Goal: Information Seeking & Learning: Learn about a topic

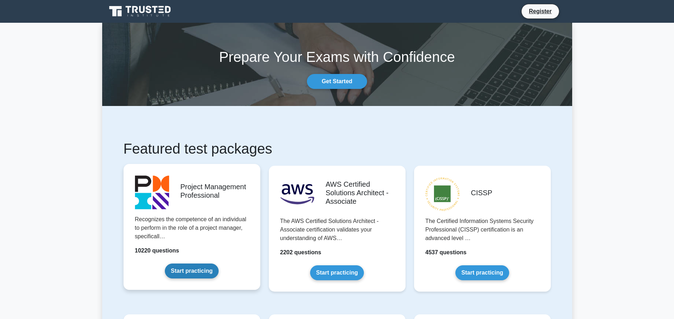
click at [202, 270] on link "Start practicing" at bounding box center [192, 271] width 54 height 15
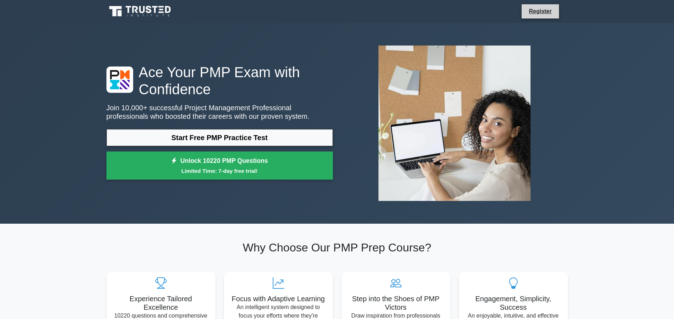
click at [523, 17] on li "Register" at bounding box center [540, 11] width 38 height 15
click at [537, 15] on link "Register" at bounding box center [539, 11] width 31 height 9
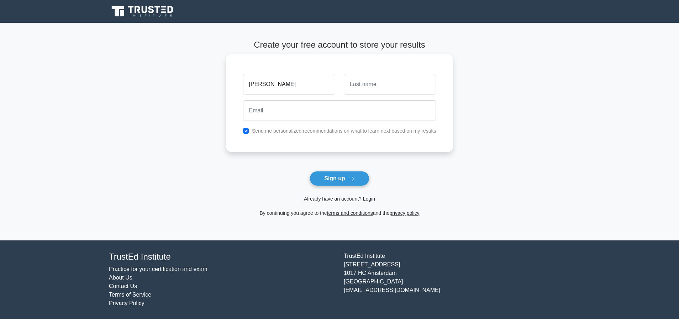
type input "Calvin"
type input "Tsui"
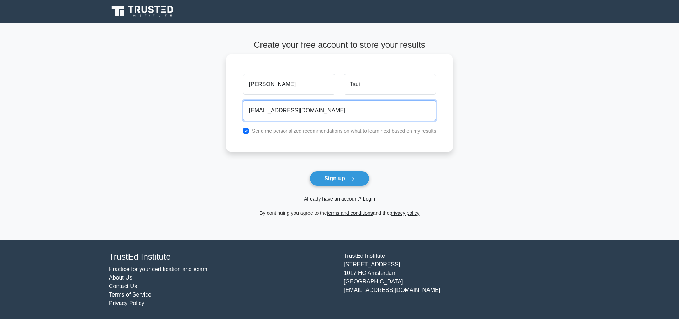
type input "yiuchuent@gmail.com"
click at [304, 132] on label "Send me personalized recommendations on what to learn next based on my results" at bounding box center [344, 131] width 184 height 6
click at [271, 135] on div "Send me personalized recommendations on what to learn next based on my results" at bounding box center [340, 131] width 202 height 9
click at [260, 130] on label "Send me personalized recommendations on what to learn next based on my results" at bounding box center [344, 131] width 184 height 6
click at [243, 132] on input "checkbox" at bounding box center [246, 131] width 6 height 6
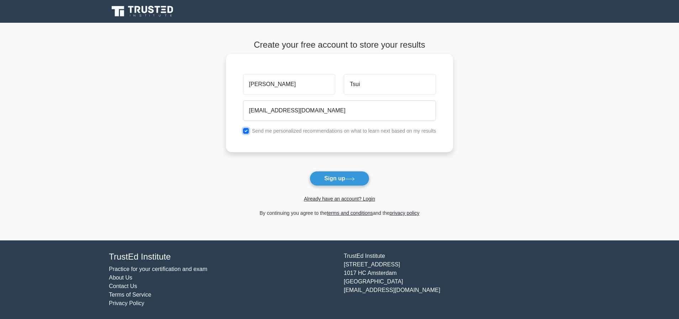
checkbox input "false"
click at [330, 182] on button "Sign up" at bounding box center [340, 178] width 60 height 15
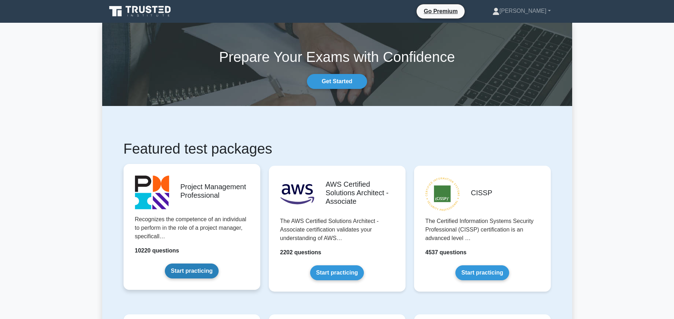
click at [198, 272] on link "Start practicing" at bounding box center [192, 271] width 54 height 15
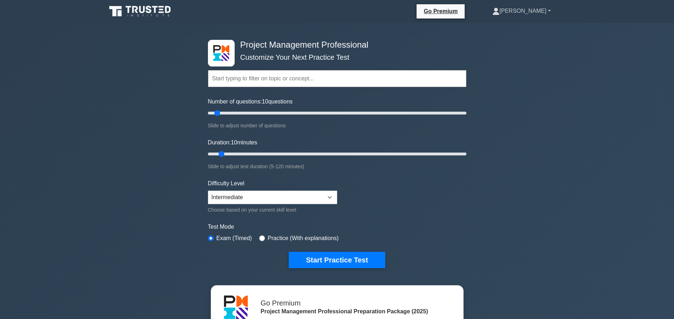
click at [545, 17] on link "[PERSON_NAME]" at bounding box center [521, 11] width 93 height 14
click at [532, 26] on link "Profile" at bounding box center [504, 27] width 56 height 11
click at [235, 197] on select "Beginner Intermediate Expert" at bounding box center [272, 198] width 129 height 14
select select "beginner"
click at [301, 241] on label "Practice (With explanations)" at bounding box center [303, 238] width 71 height 9
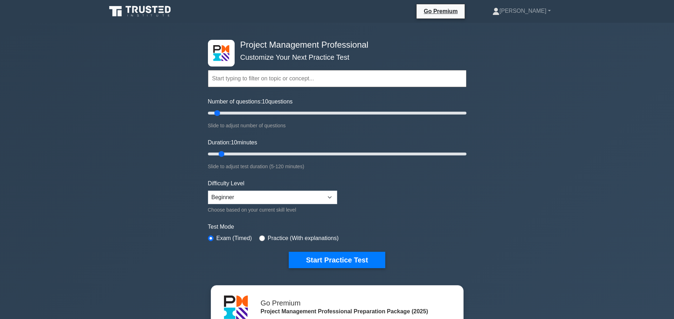
click at [265, 237] on div "Practice (With explanations)" at bounding box center [298, 238] width 79 height 9
click at [262, 237] on input "radio" at bounding box center [262, 239] width 6 height 6
radio input "true"
click at [303, 254] on button "Start Practice Test" at bounding box center [337, 260] width 96 height 16
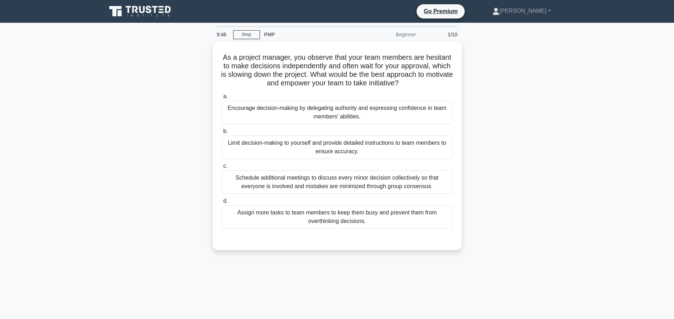
click at [169, 78] on div "As a project manager, you observe that your team members are hesitant to make d…" at bounding box center [337, 150] width 470 height 217
click at [158, 89] on div "As a project manager, you observe that your team members are hesitant to make d…" at bounding box center [337, 150] width 470 height 217
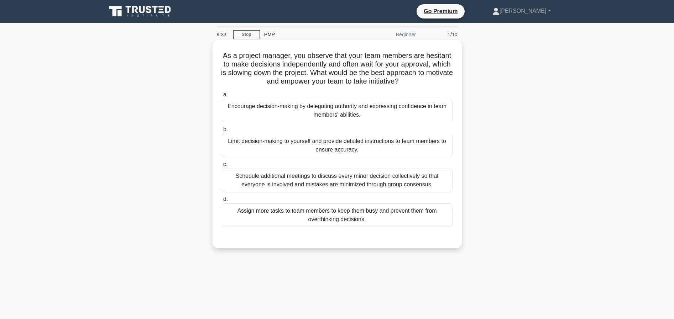
click at [293, 113] on div "Encourage decision-making by delegating authority and expressing confidence in …" at bounding box center [337, 110] width 231 height 23
click at [222, 97] on input "a. Encourage decision-making by delegating authority and expressing confidence …" at bounding box center [222, 95] width 0 height 5
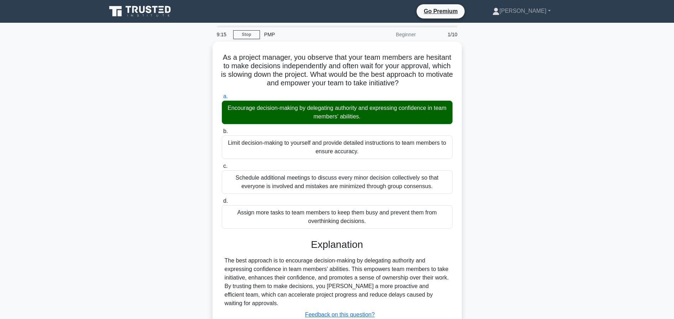
scroll to position [65, 0]
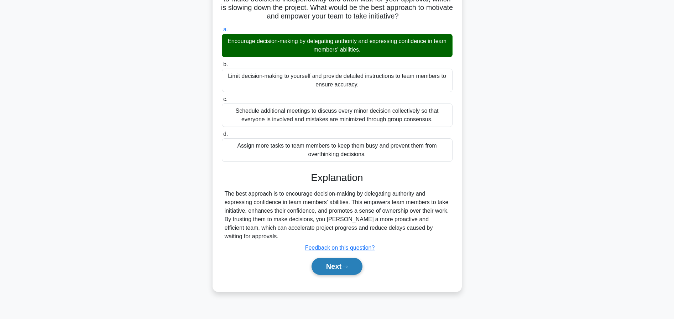
click at [338, 267] on button "Next" at bounding box center [337, 266] width 51 height 17
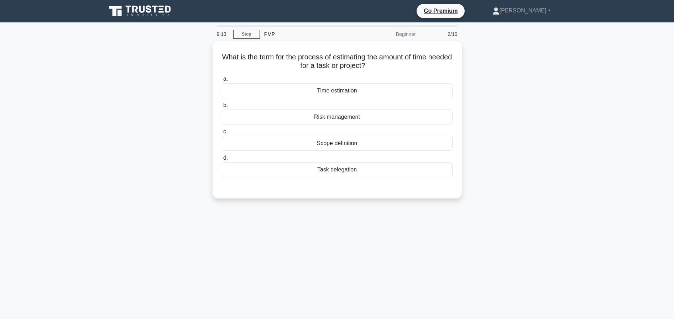
scroll to position [0, 0]
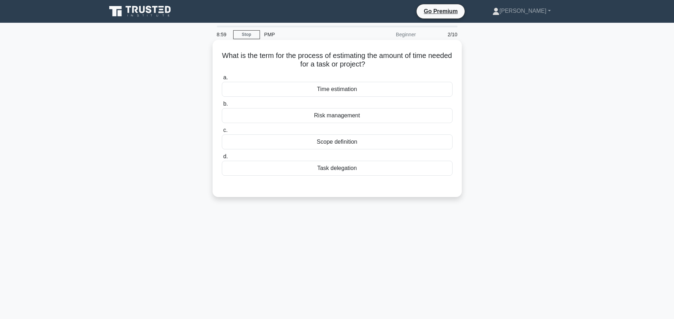
click at [269, 192] on div "What is the term for the process of estimating the amount of time needed for a …" at bounding box center [337, 119] width 244 height 152
click at [337, 85] on div "Time estimation" at bounding box center [337, 89] width 231 height 15
click at [222, 80] on input "a. Time estimation" at bounding box center [222, 77] width 0 height 5
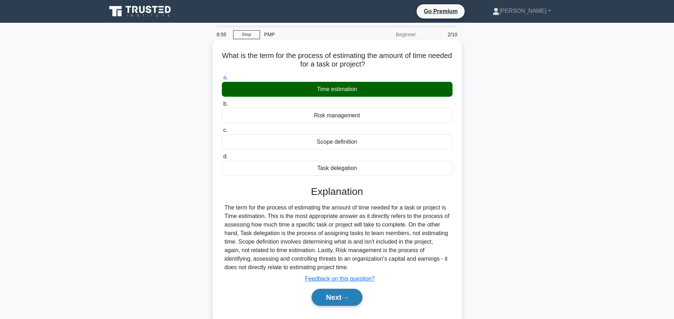
click at [332, 294] on button "Next" at bounding box center [337, 297] width 51 height 17
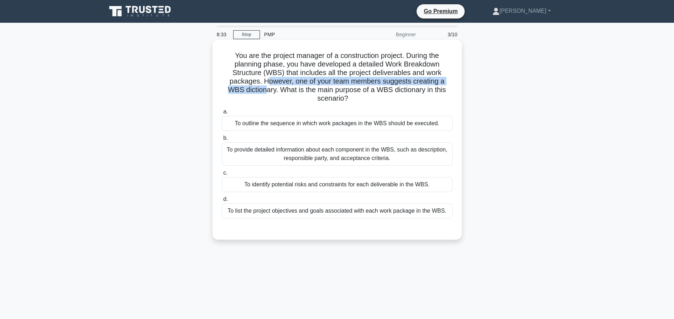
drag, startPoint x: 241, startPoint y: 92, endPoint x: 261, endPoint y: 79, distance: 23.8
click at [261, 79] on h5 "You are the project manager of a construction project. During the planning phas…" at bounding box center [337, 77] width 232 height 52
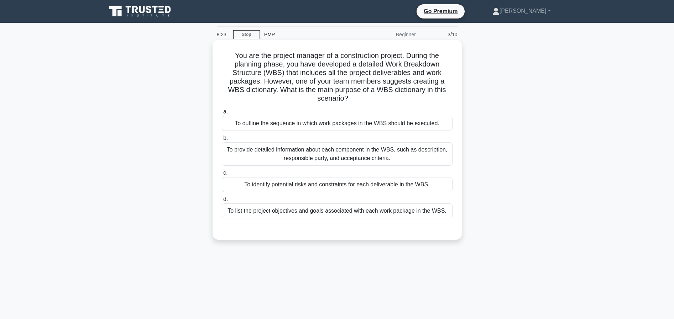
click at [290, 129] on div "To outline the sequence in which work packages in the WBS should be executed." at bounding box center [337, 123] width 231 height 15
click at [222, 114] on input "a. To outline the sequence in which work packages in the WBS should be executed." at bounding box center [222, 112] width 0 height 5
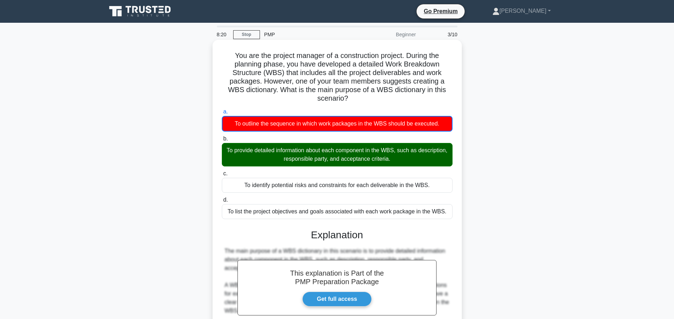
drag, startPoint x: 287, startPoint y: 151, endPoint x: 393, endPoint y: 159, distance: 106.4
click at [393, 159] on div "To provide detailed information about each component in the WBS, such as descri…" at bounding box center [337, 154] width 231 height 23
click at [222, 141] on input "b. To provide detailed information about each component in the WBS, such as des…" at bounding box center [222, 139] width 0 height 5
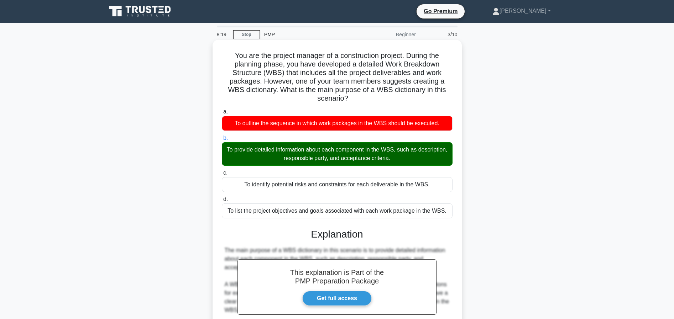
drag, startPoint x: 383, startPoint y: 156, endPoint x: 343, endPoint y: 143, distance: 41.8
click at [343, 143] on div "To provide detailed information about each component in the WBS, such as descri…" at bounding box center [337, 153] width 231 height 23
click at [222, 141] on input "b. To provide detailed information about each component in the WBS, such as des…" at bounding box center [222, 138] width 0 height 5
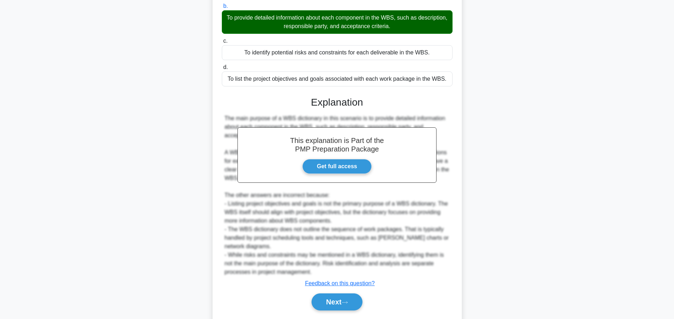
scroll to position [154, 0]
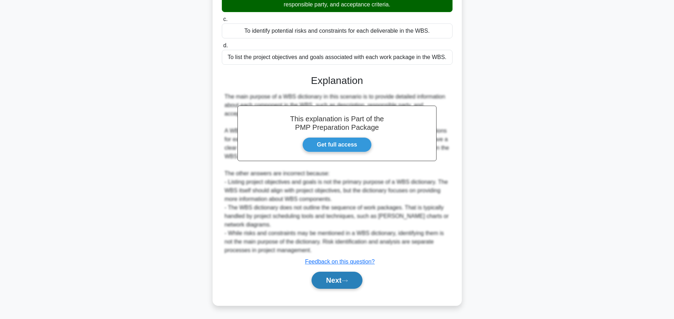
click at [335, 276] on button "Next" at bounding box center [337, 280] width 51 height 17
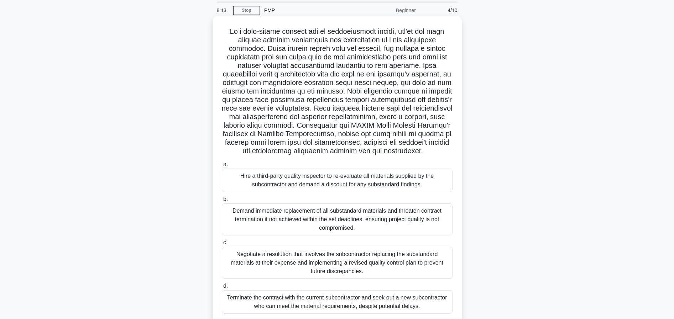
scroll to position [32, 0]
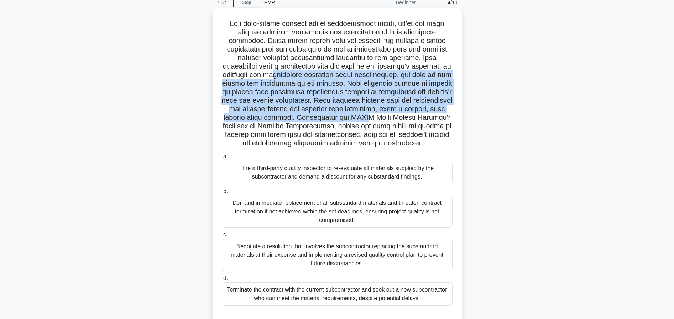
drag, startPoint x: 235, startPoint y: 76, endPoint x: 338, endPoint y: 114, distance: 108.9
click at [338, 114] on h5 ".spinner_0XTQ{transform-origin:center;animation:spinner_y6GP .75s linear infini…" at bounding box center [337, 83] width 232 height 129
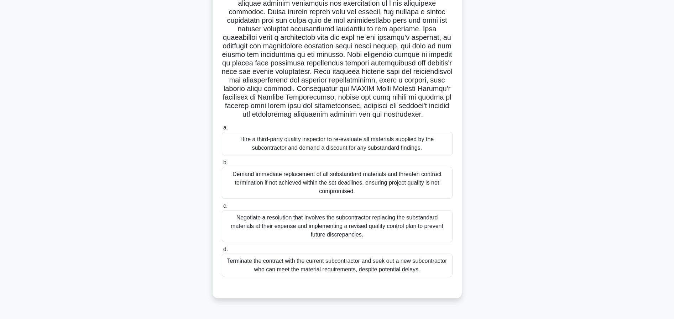
scroll to position [64, 0]
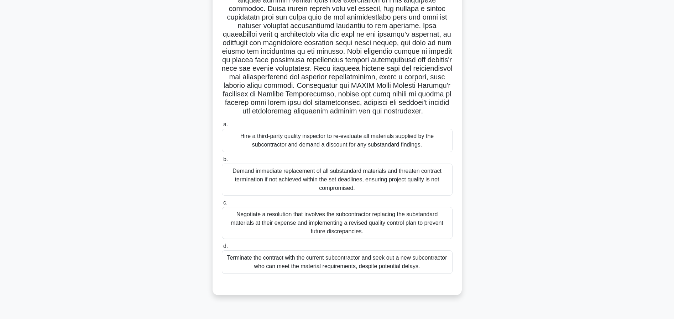
drag, startPoint x: 332, startPoint y: 103, endPoint x: 438, endPoint y: 102, distance: 106.5
click at [438, 102] on h5 ".spinner_0XTQ{transform-origin:center;animation:spinner_y6GP .75s linear infini…" at bounding box center [337, 51] width 232 height 129
drag, startPoint x: 438, startPoint y: 102, endPoint x: 429, endPoint y: 114, distance: 15.5
click at [429, 114] on h5 ".spinner_0XTQ{transform-origin:center;animation:spinner_y6GP .75s linear infini…" at bounding box center [337, 51] width 232 height 129
click at [429, 114] on icon ".spinner_0XTQ{transform-origin:center;animation:spinner_y6GP .75s linear infini…" at bounding box center [427, 112] width 9 height 9
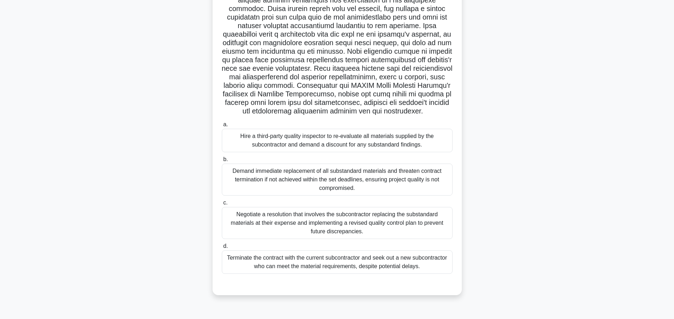
scroll to position [65, 0]
click at [409, 237] on div "Negotiate a resolution that involves the subcontractor replacing the substandar…" at bounding box center [337, 222] width 231 height 32
click at [222, 204] on input "c. Negotiate a resolution that involves the subcontractor replacing the substan…" at bounding box center [222, 202] width 0 height 5
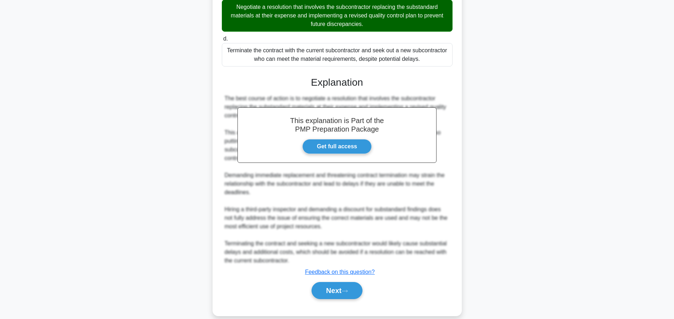
scroll to position [273, 0]
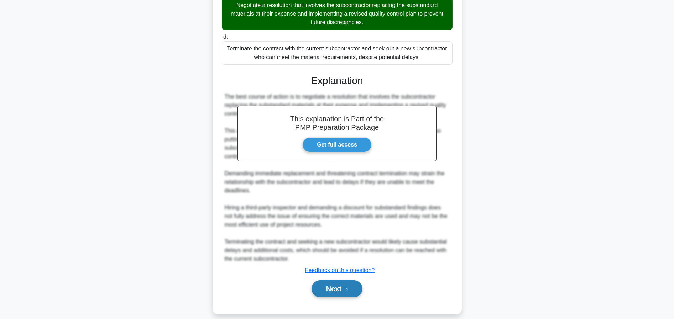
click at [332, 293] on button "Next" at bounding box center [337, 289] width 51 height 17
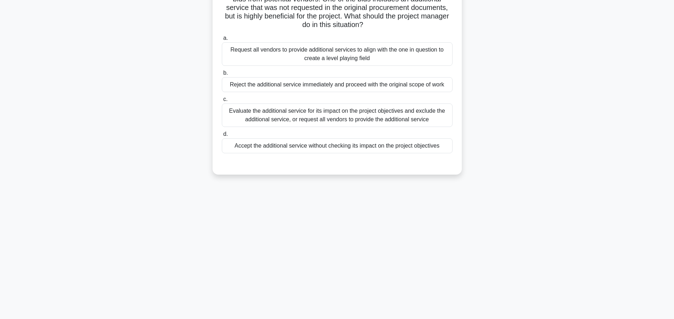
scroll to position [0, 0]
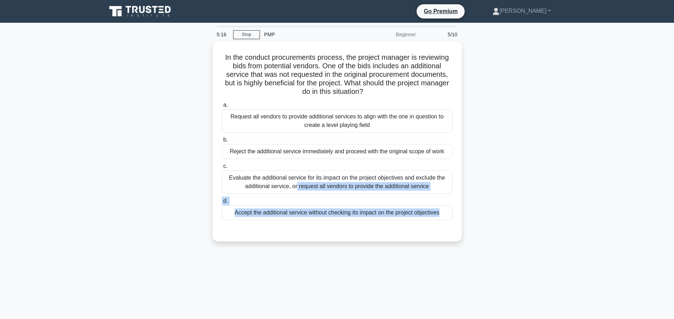
drag, startPoint x: 307, startPoint y: 247, endPoint x: 205, endPoint y: 178, distance: 123.5
click at [205, 178] on div "In the conduct procurements process, the project manager is reviewing bids from…" at bounding box center [337, 146] width 470 height 209
click at [202, 176] on div "In the conduct procurements process, the project manager is reviewing bids from…" at bounding box center [337, 146] width 470 height 209
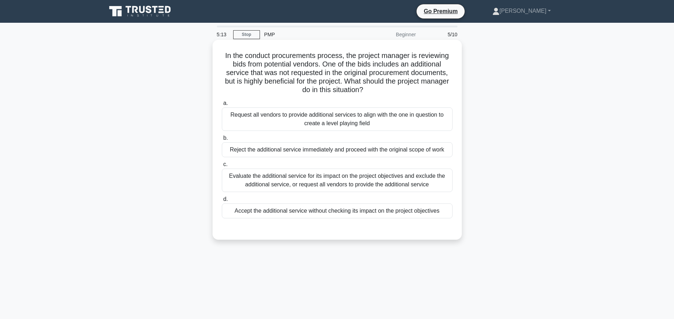
click at [285, 178] on div "Evaluate the additional service for its impact on the project objectives and ex…" at bounding box center [337, 180] width 231 height 23
click at [222, 167] on input "c. Evaluate the additional service for its impact on the project objectives and…" at bounding box center [222, 164] width 0 height 5
